Goal: Find specific page/section: Find specific page/section

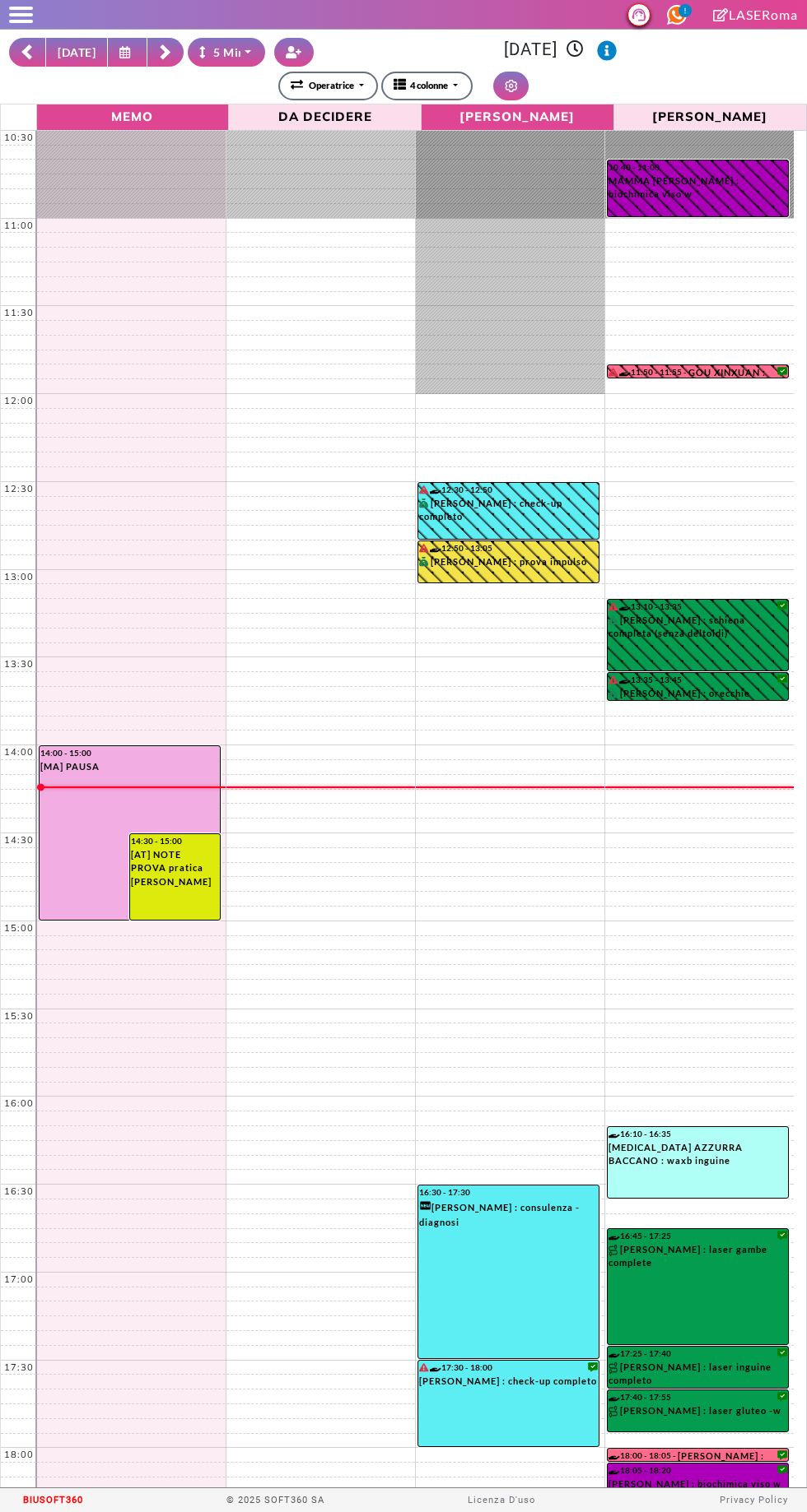
select select "*"
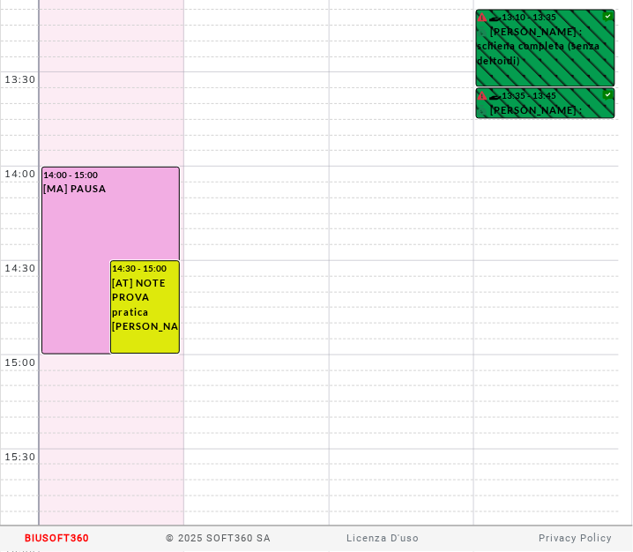
scroll to position [333, 0]
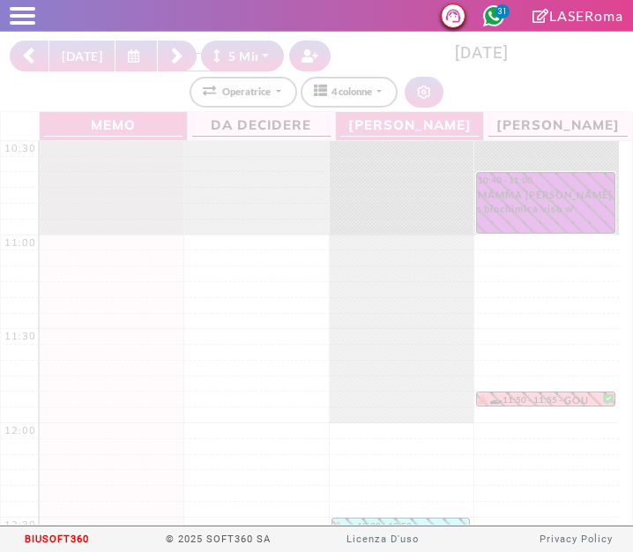
select select "*"
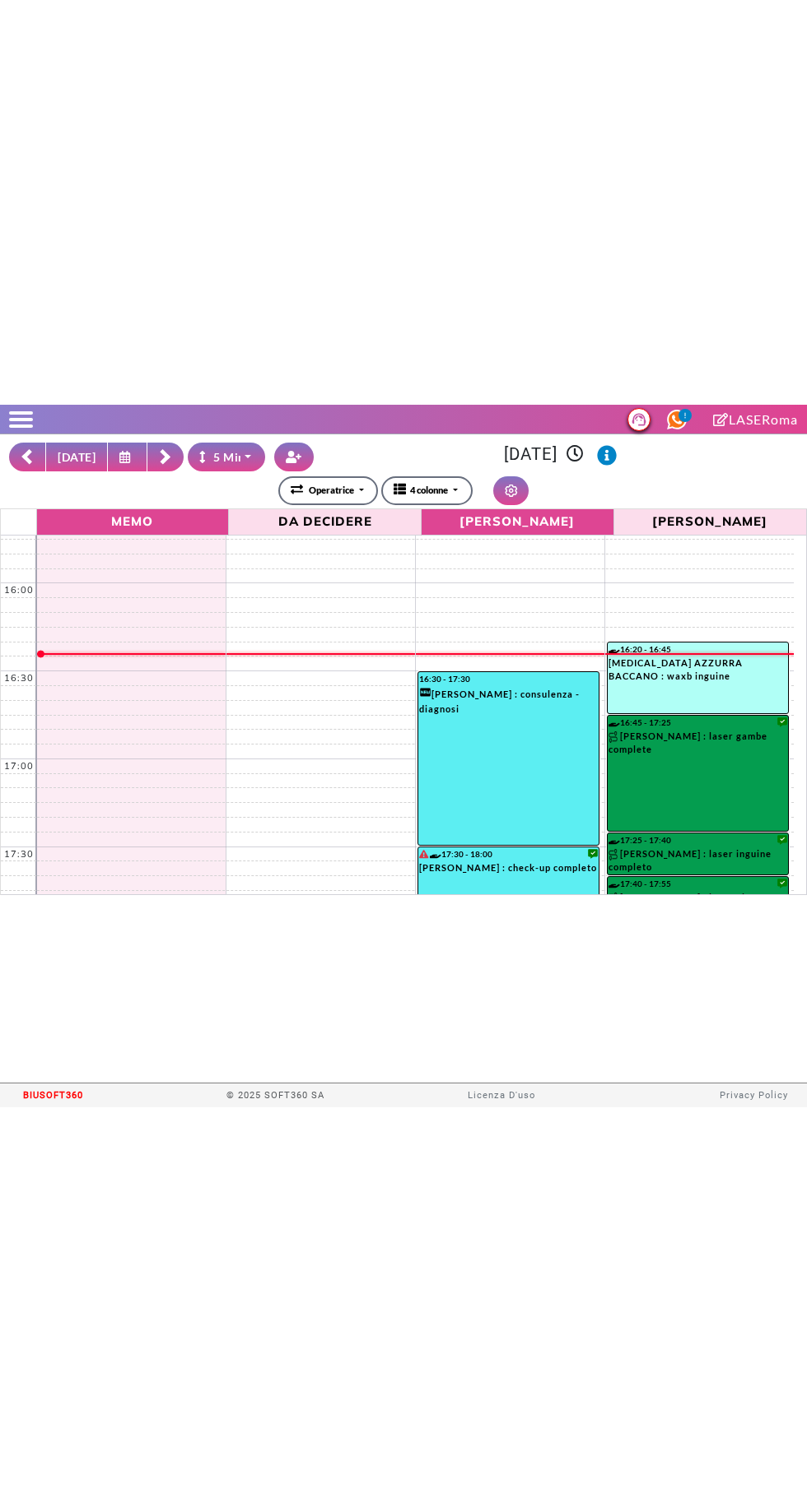
scroll to position [920, 0]
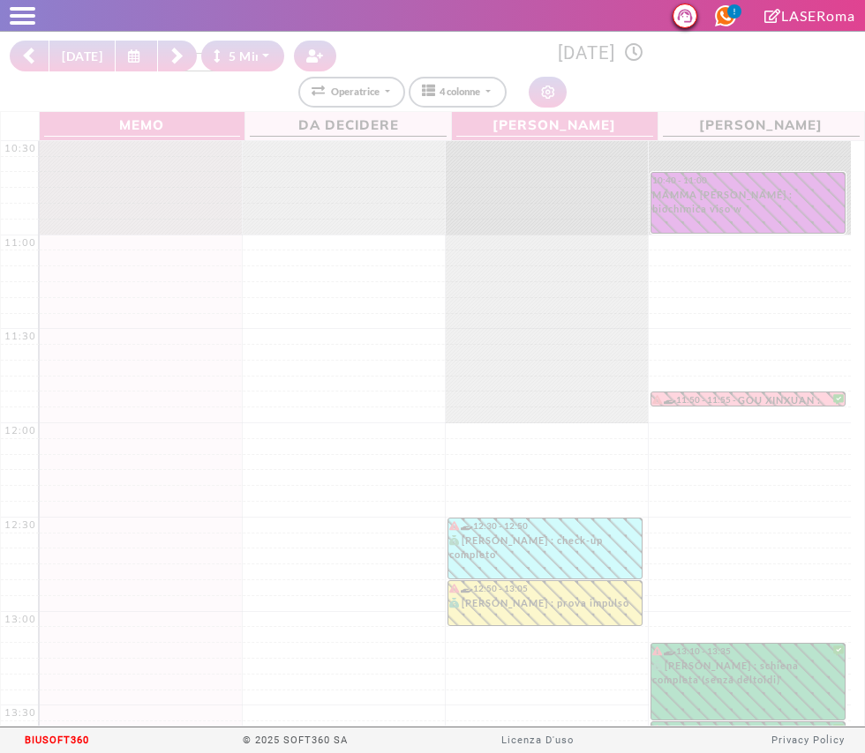
select select "*"
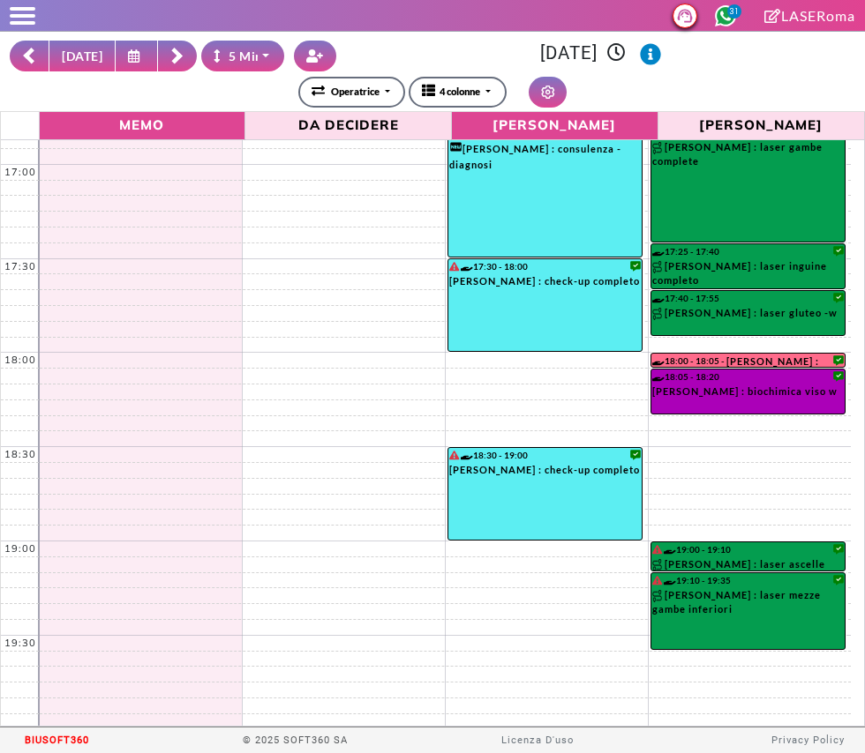
scroll to position [1202, 0]
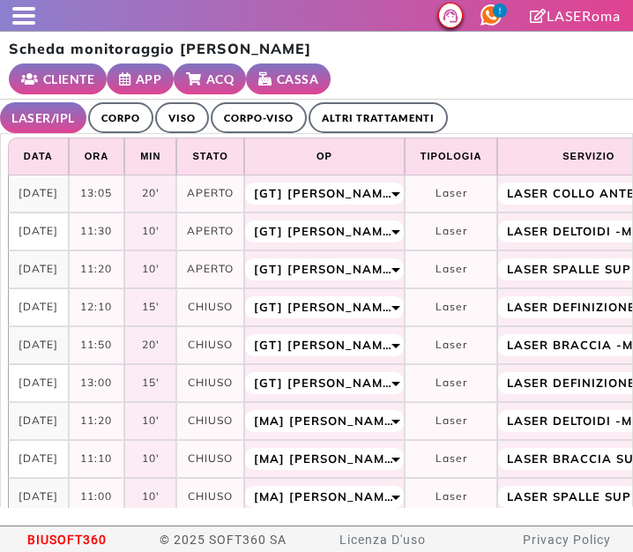
select select "**"
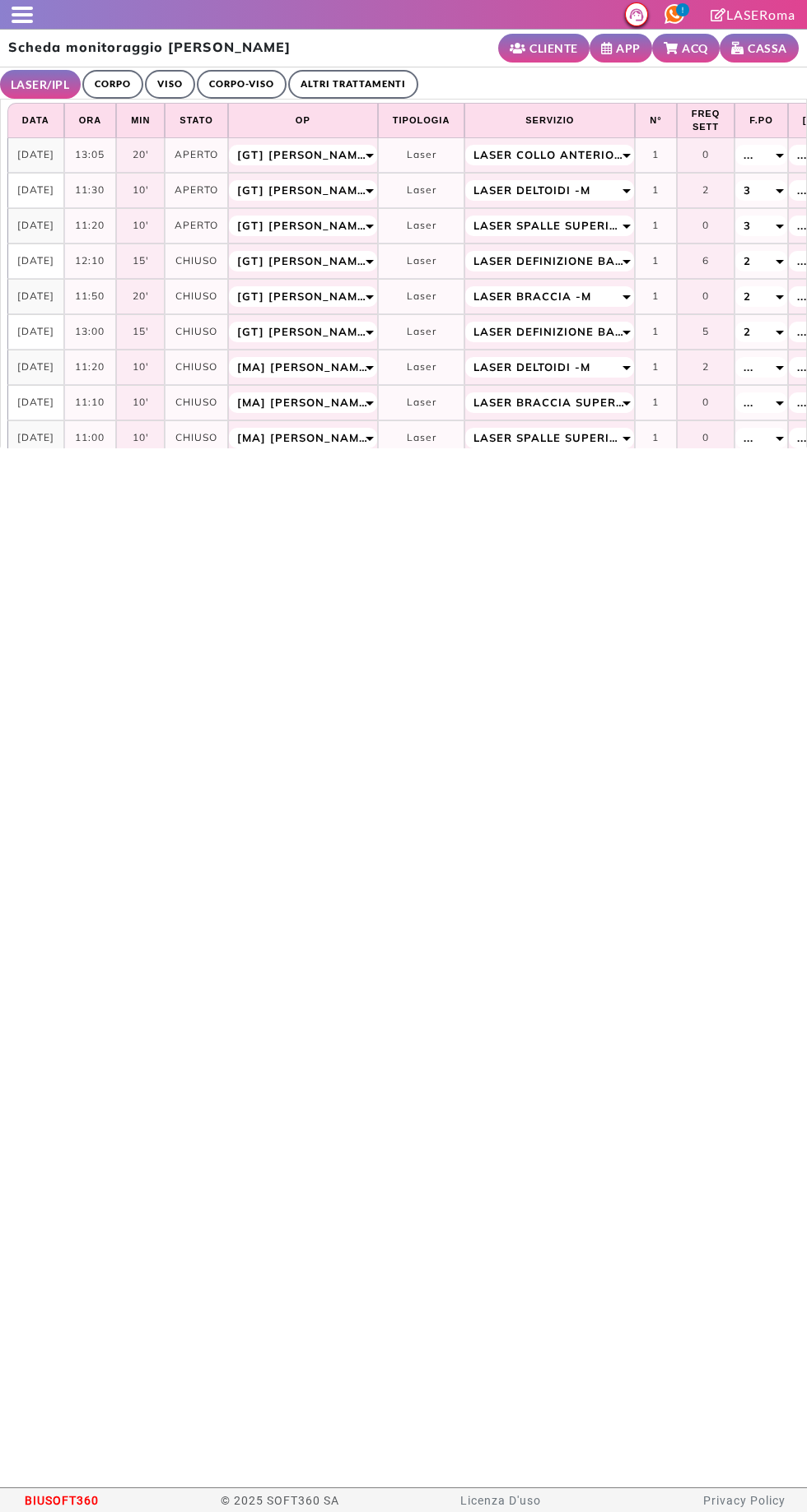
click at [22, 21] on span at bounding box center [21, 21] width 21 height 4
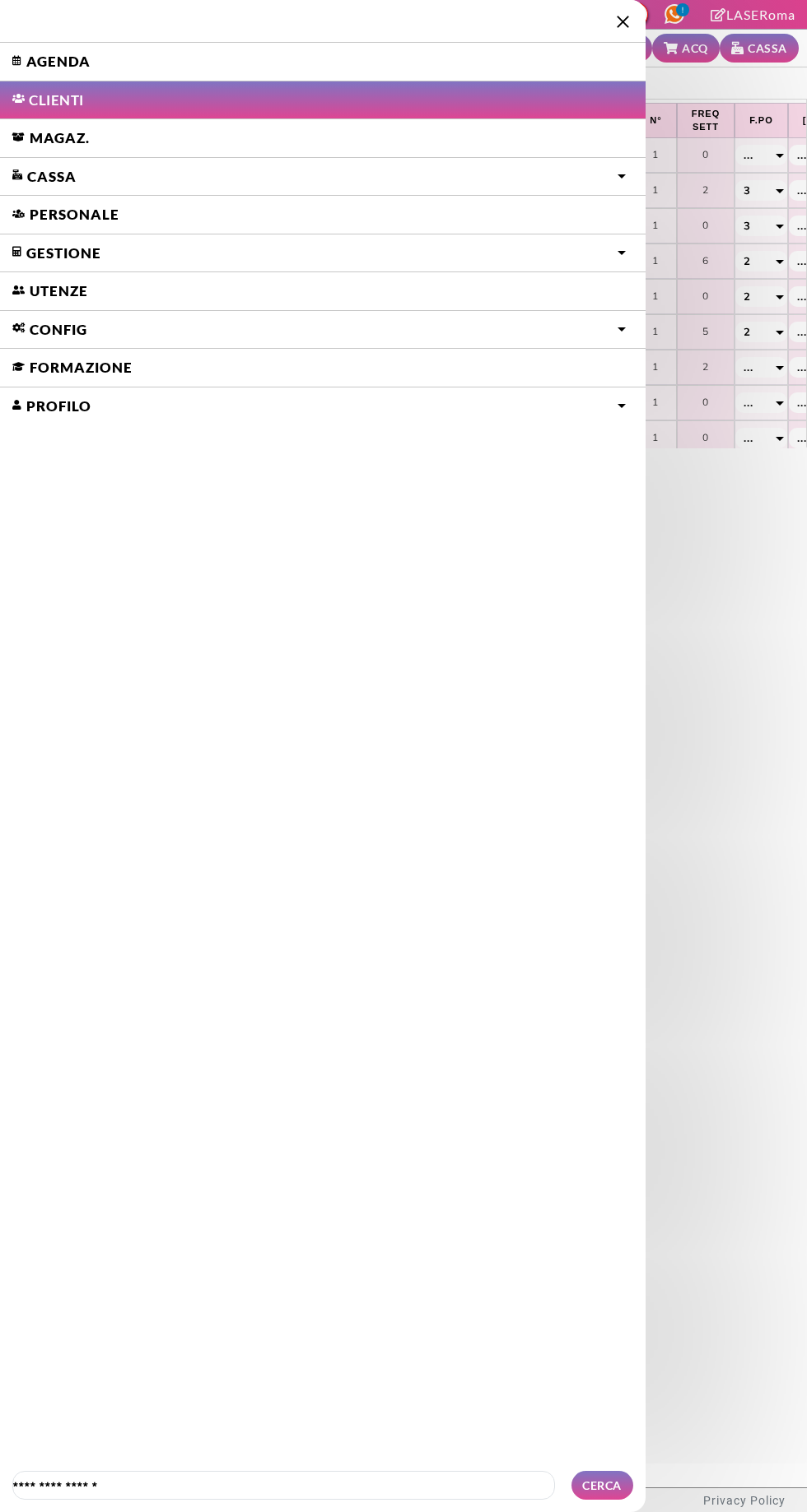
click at [49, 57] on link "Agenda" at bounding box center [323, 62] width 646 height 38
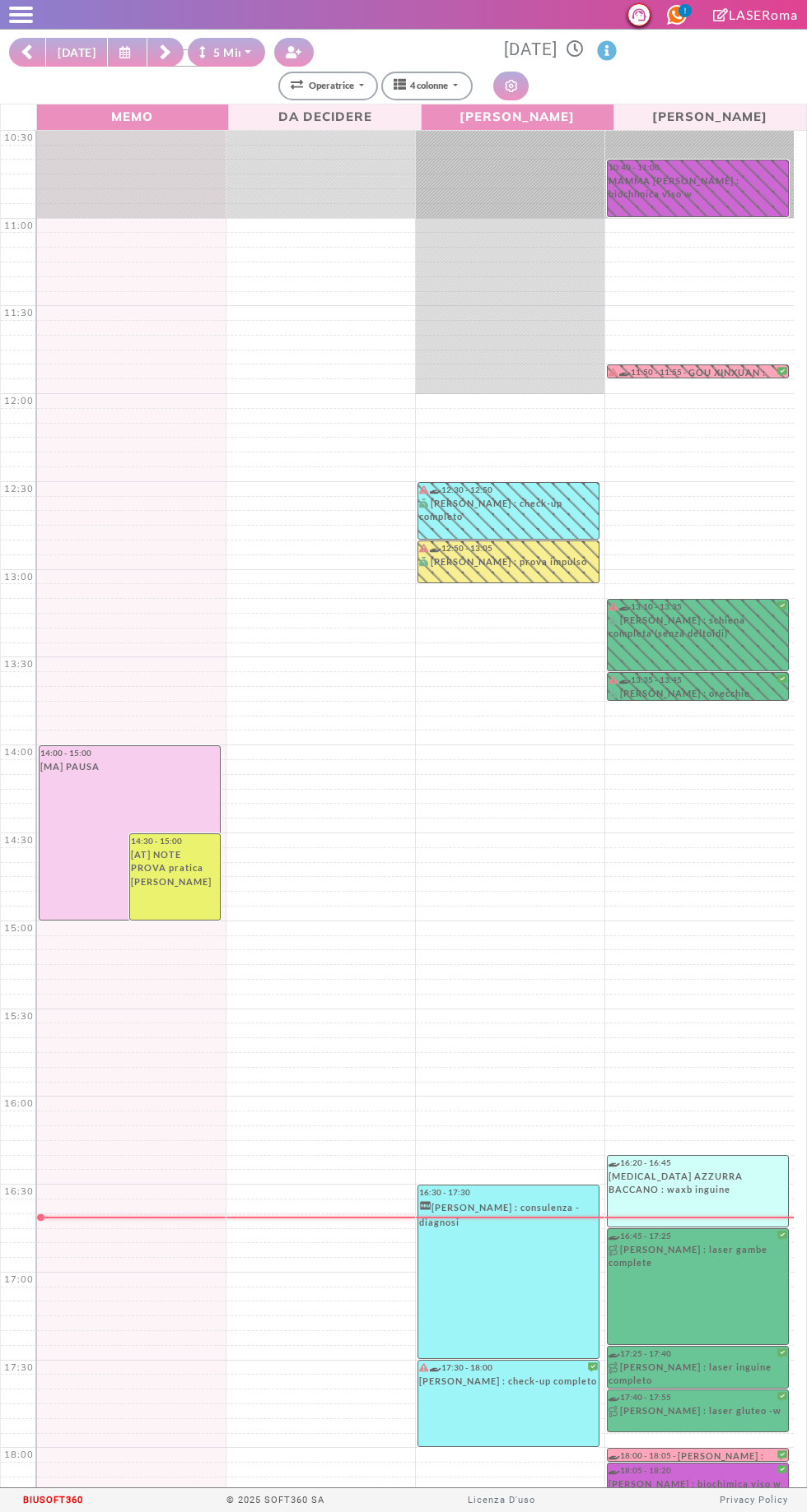
select select "*"
